Goal: Task Accomplishment & Management: Use online tool/utility

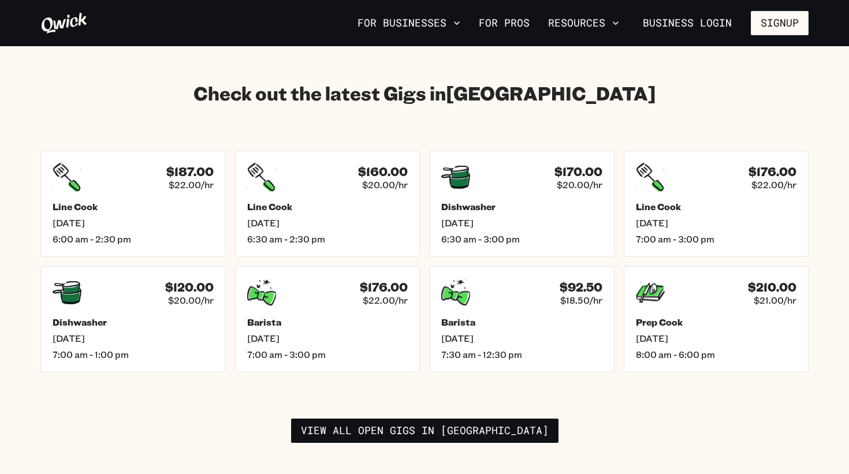
scroll to position [1599, 0]
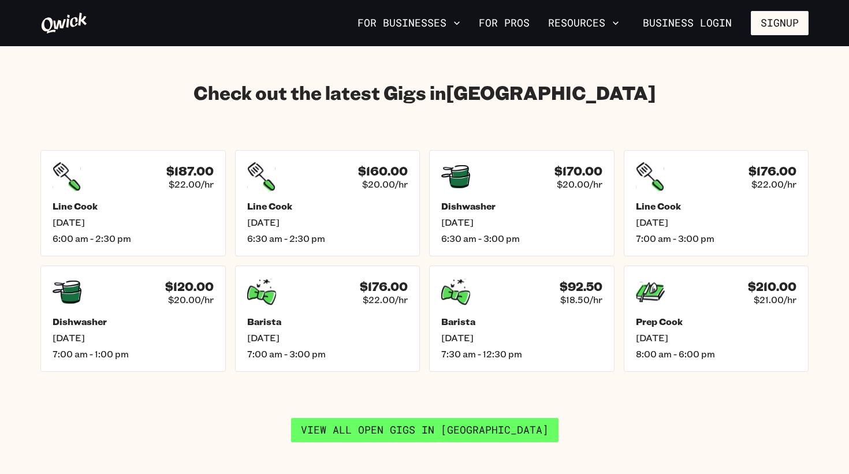
click at [422, 424] on link "View all open gigs in Chicago" at bounding box center [424, 430] width 267 height 24
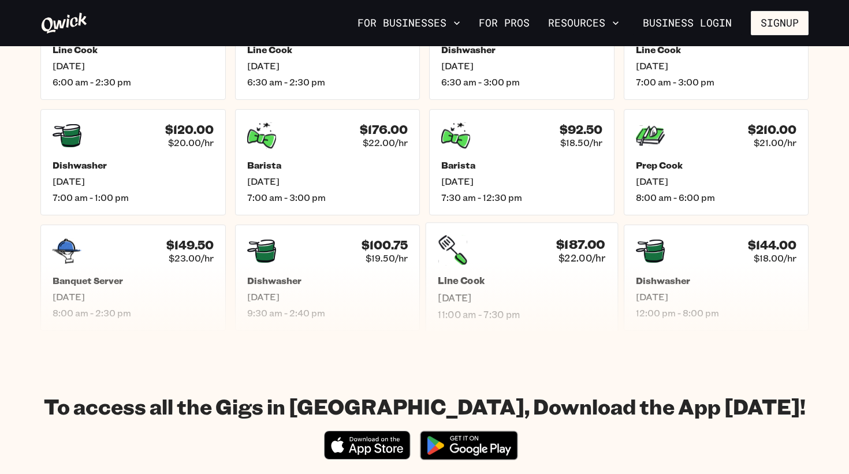
scroll to position [576, 0]
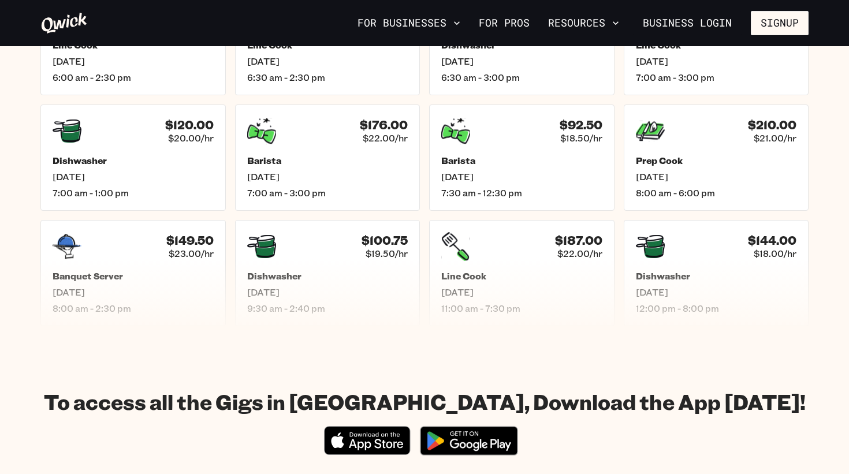
click at [389, 447] on icon "Download on the App Store" at bounding box center [366, 441] width 85 height 28
